Goal: Information Seeking & Learning: Learn about a topic

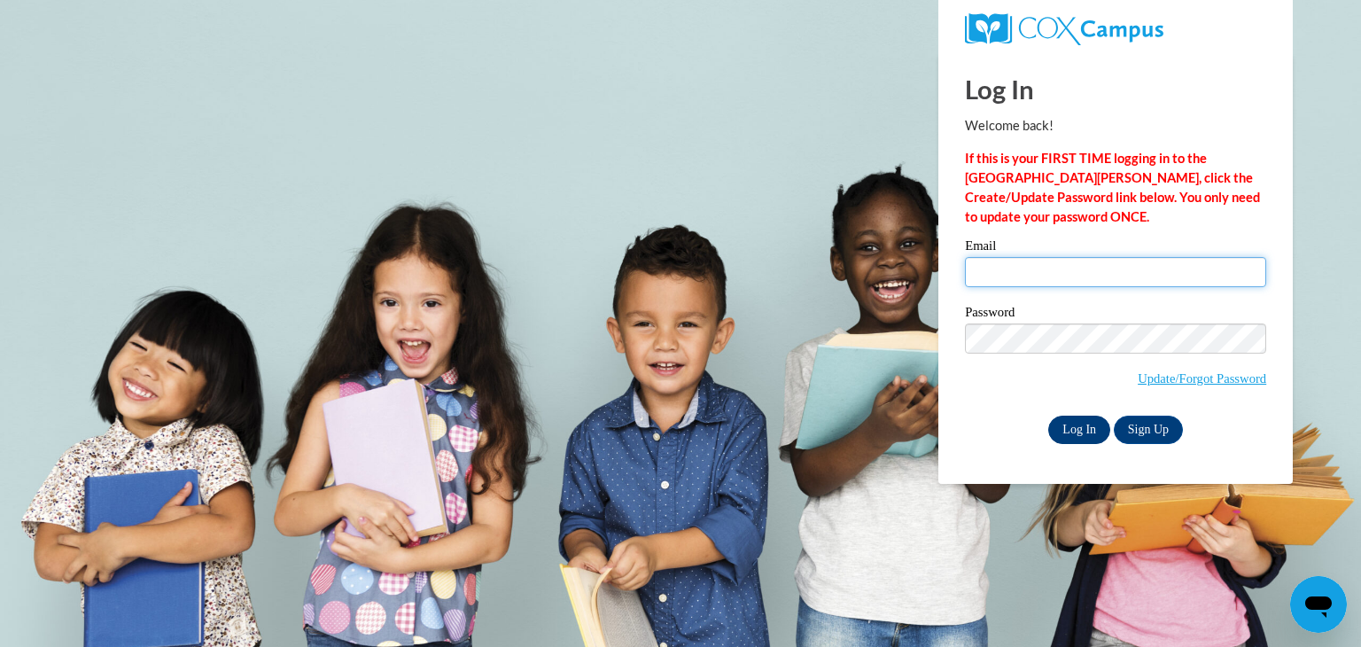
type input "[EMAIL_ADDRESS][DOMAIN_NAME]"
click at [1073, 427] on input "Log In" at bounding box center [1079, 429] width 62 height 28
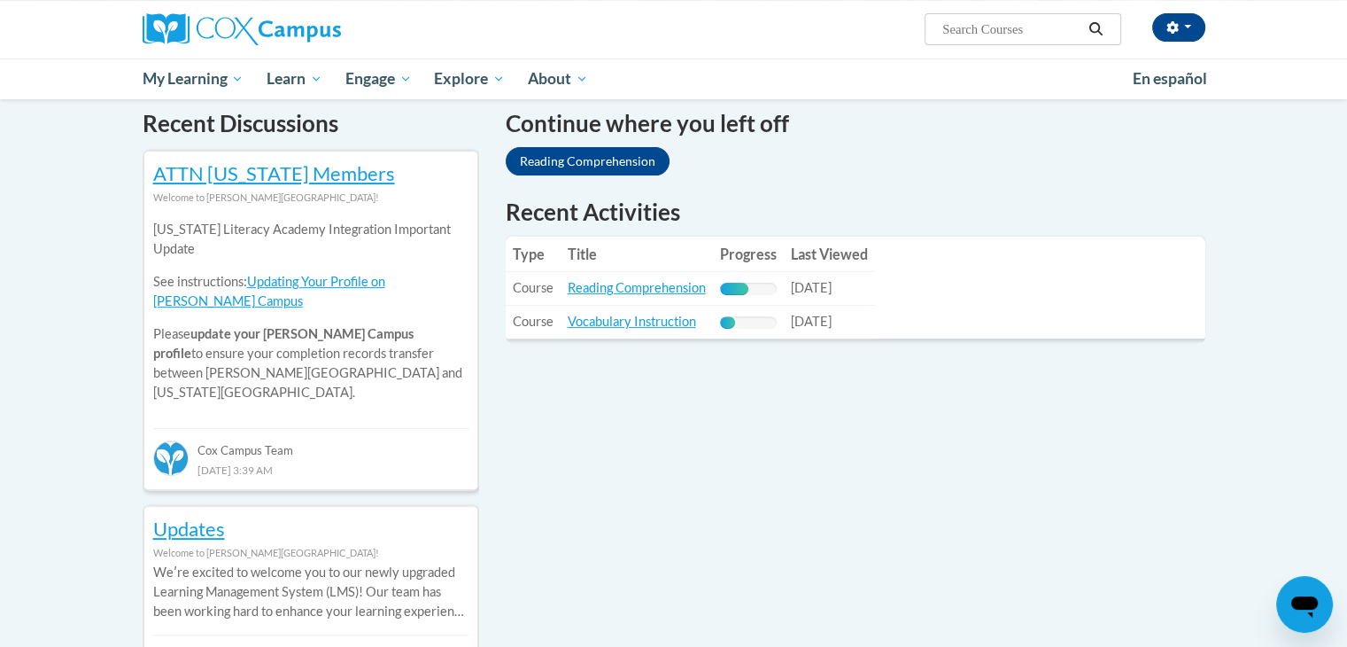
scroll to position [535, 0]
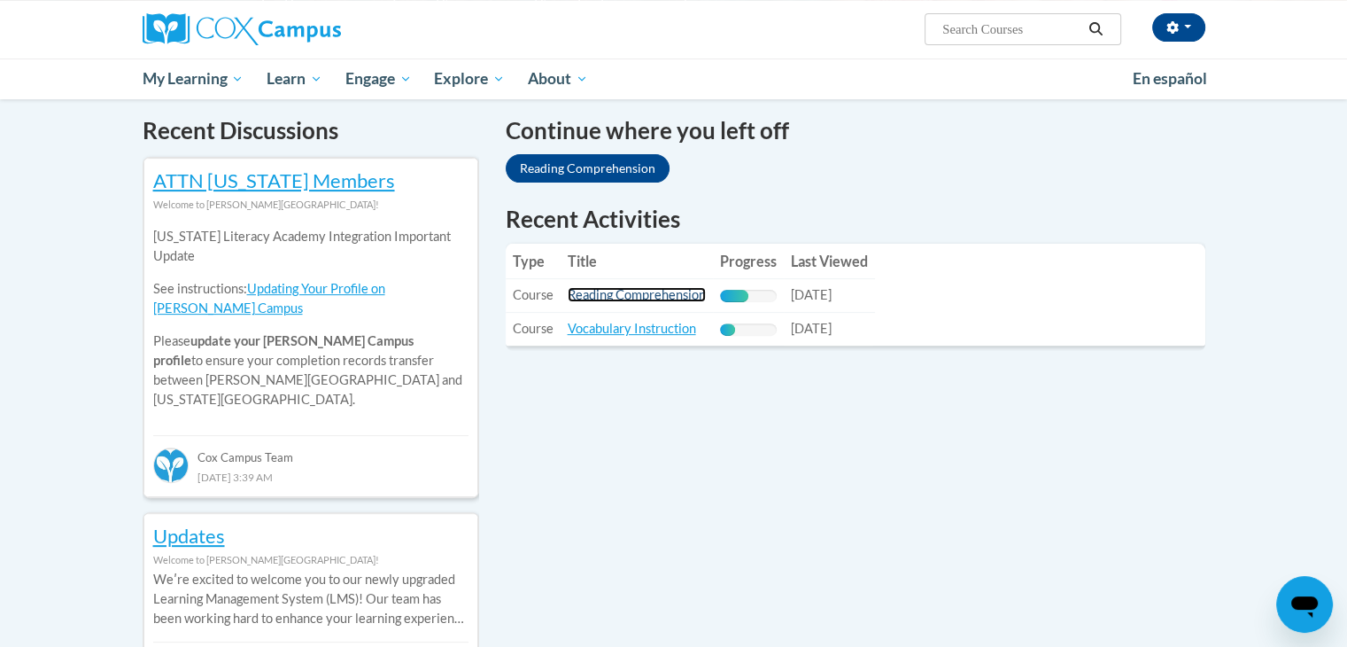
click at [616, 293] on link "Reading Comprehension" at bounding box center [637, 294] width 138 height 15
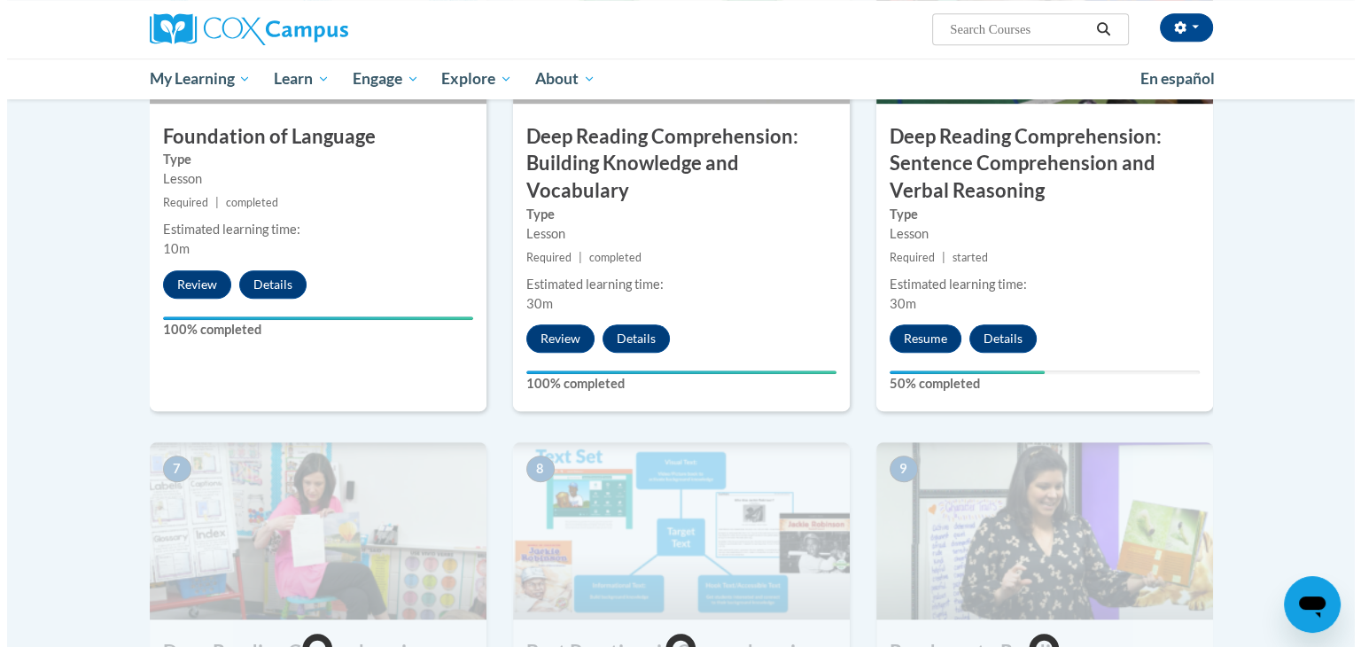
scroll to position [990, 0]
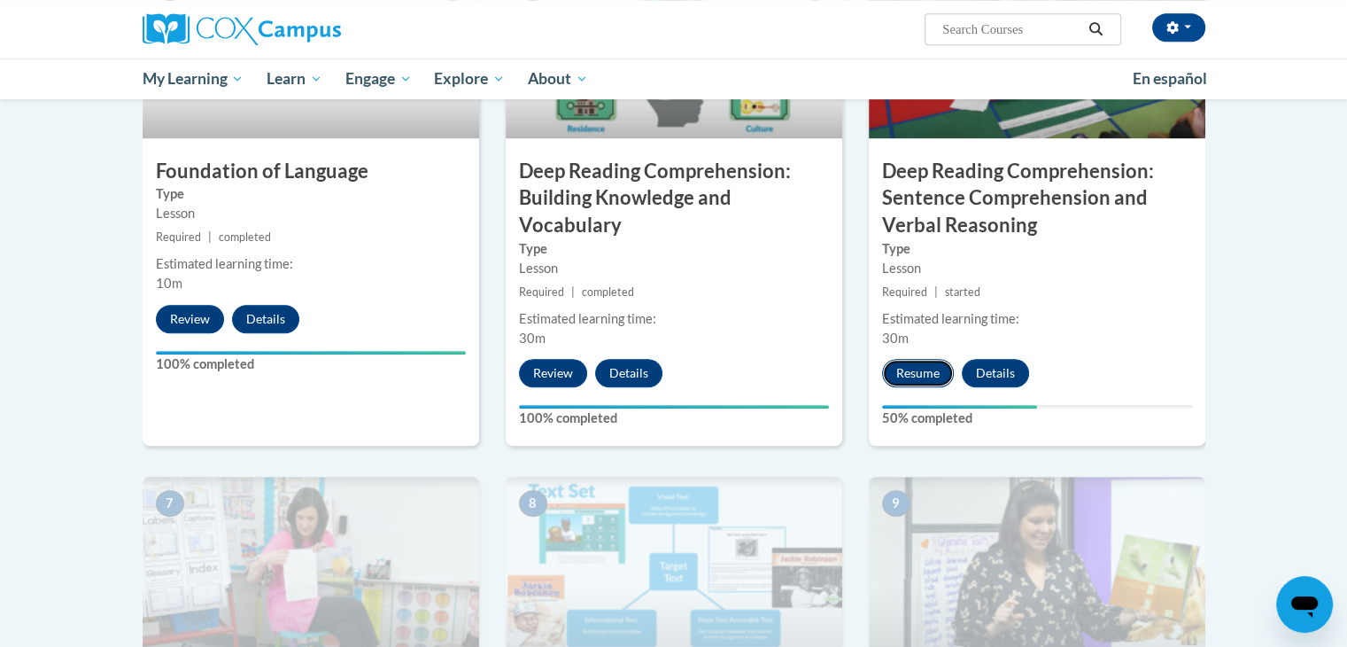
click at [909, 373] on button "Resume" at bounding box center [918, 373] width 72 height 28
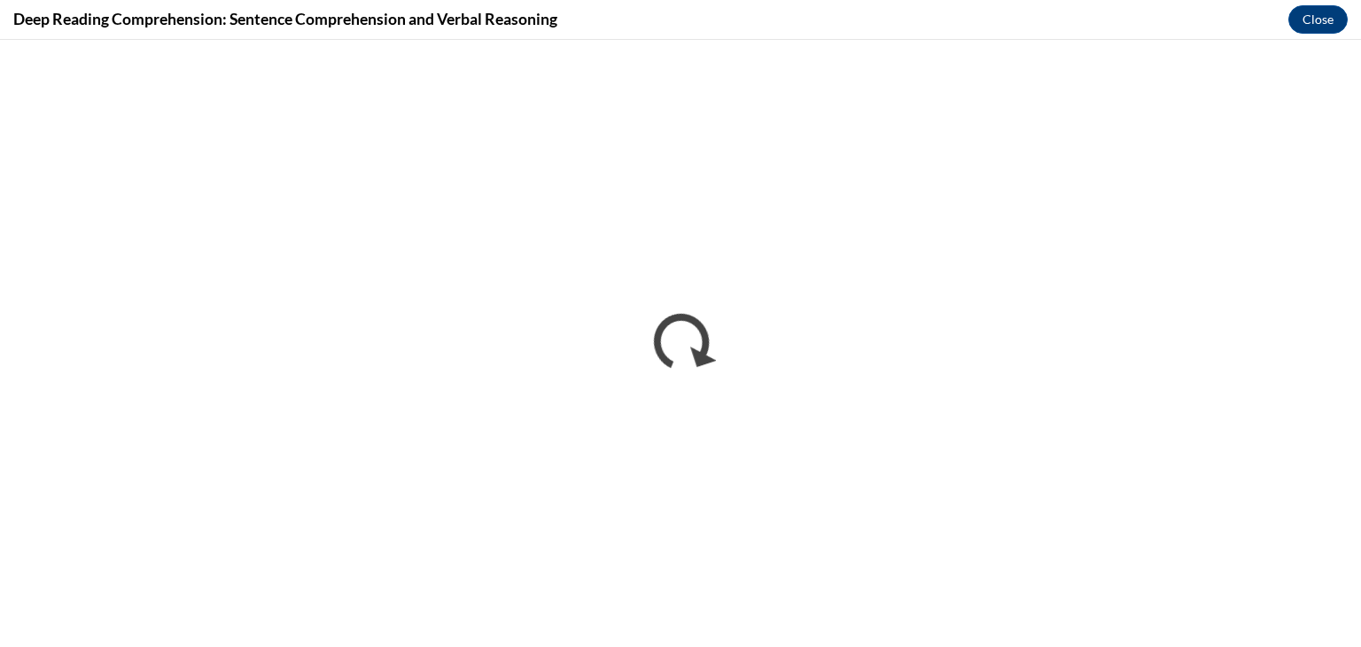
scroll to position [0, 0]
